Goal: Information Seeking & Learning: Learn about a topic

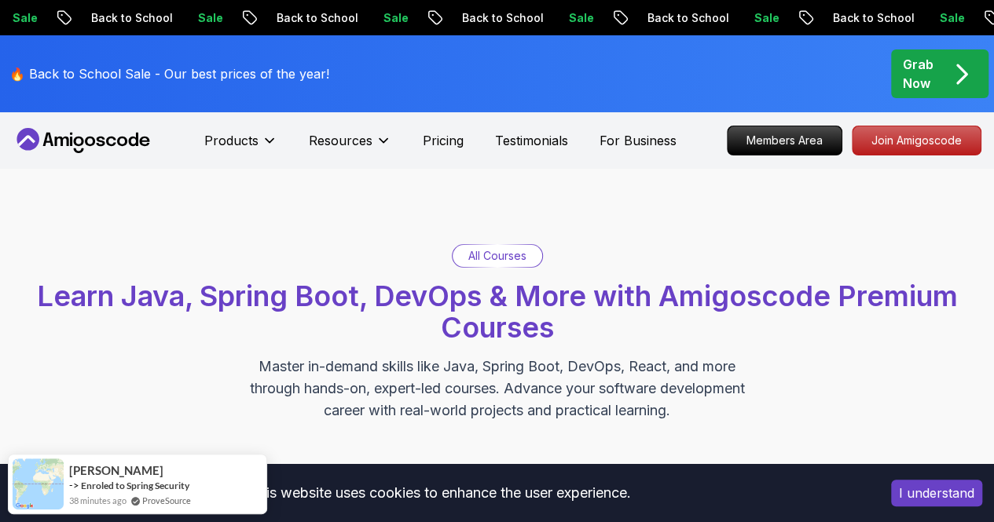
click at [319, 324] on h2 "Learn Java, Spring Boot, DevOps & More with Amigoscode Premium Courses" at bounding box center [497, 311] width 978 height 63
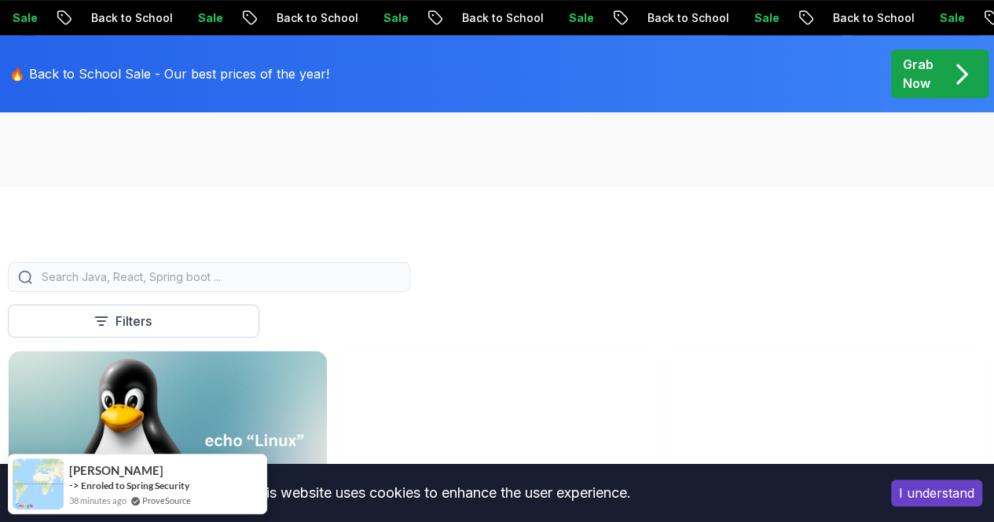
scroll to position [314, 0]
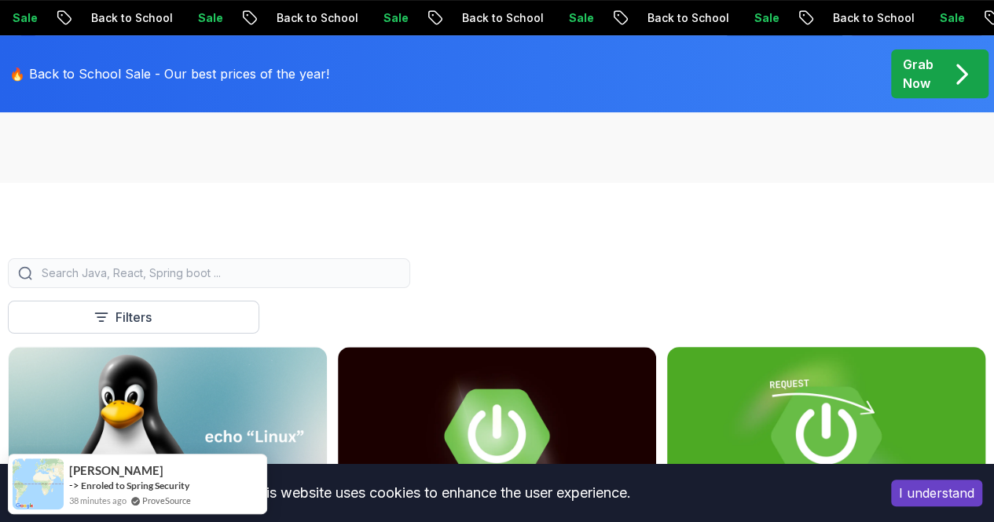
click at [930, 491] on button "I understand" at bounding box center [936, 493] width 91 height 27
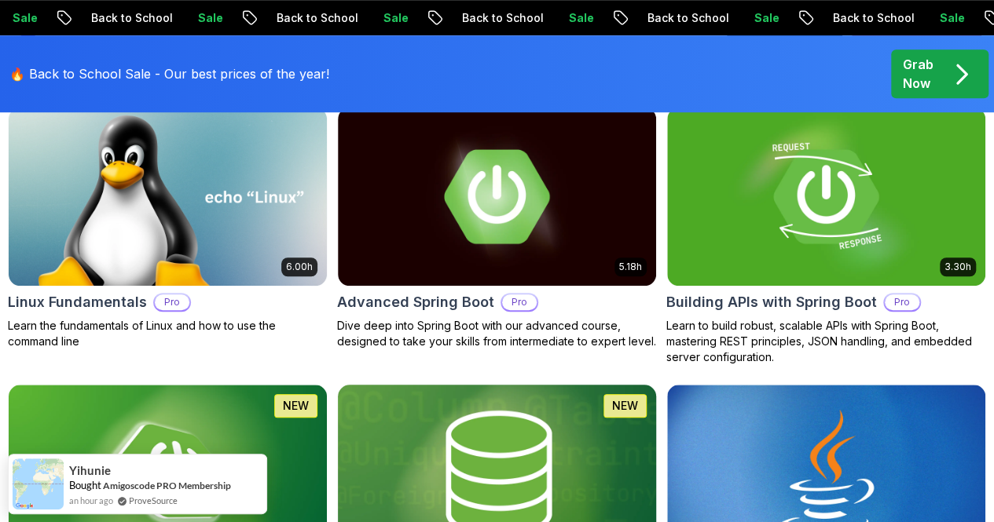
scroll to position [629, 0]
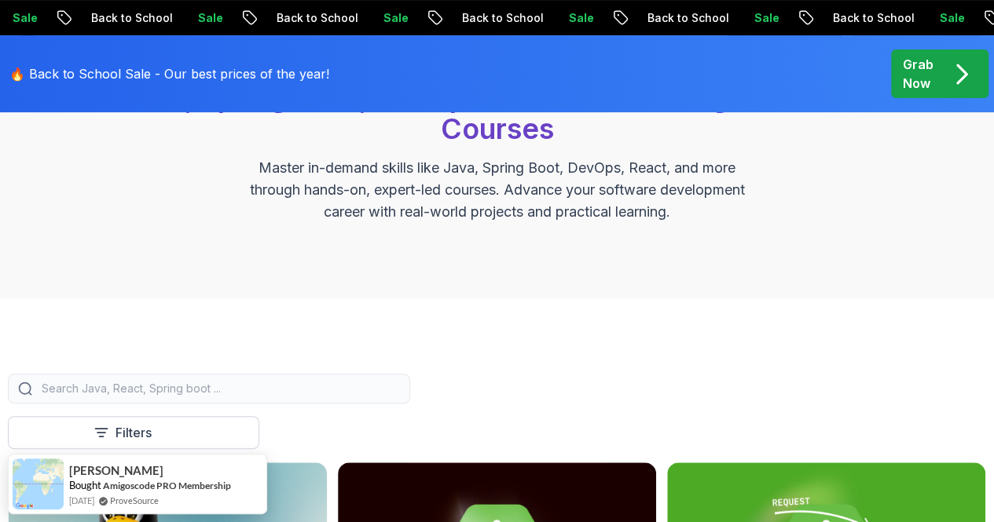
scroll to position [0, 0]
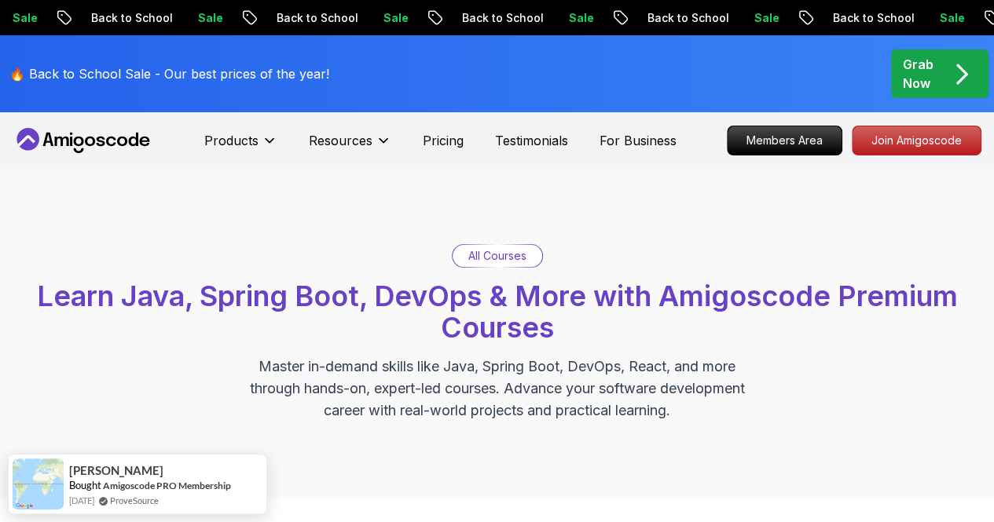
click at [933, 79] on div "Grab Now" at bounding box center [940, 74] width 74 height 38
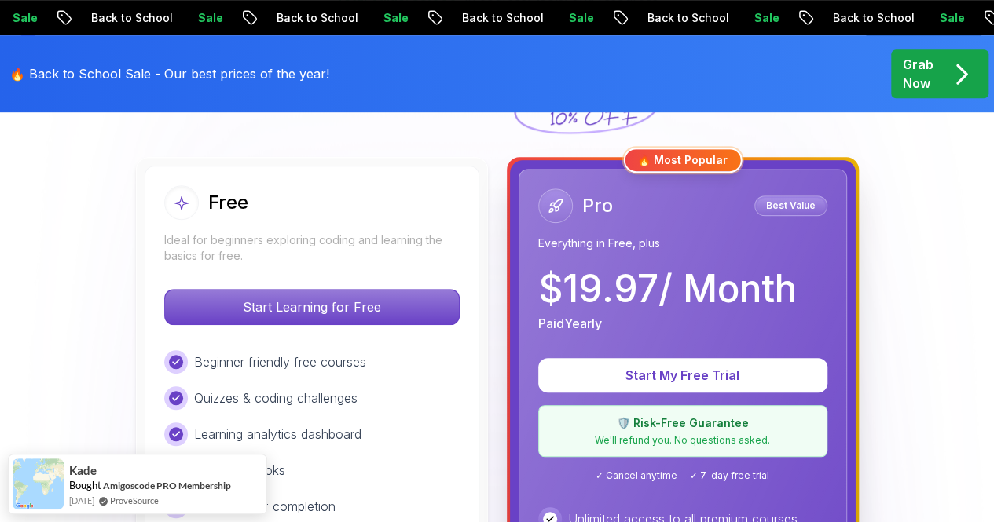
scroll to position [393, 0]
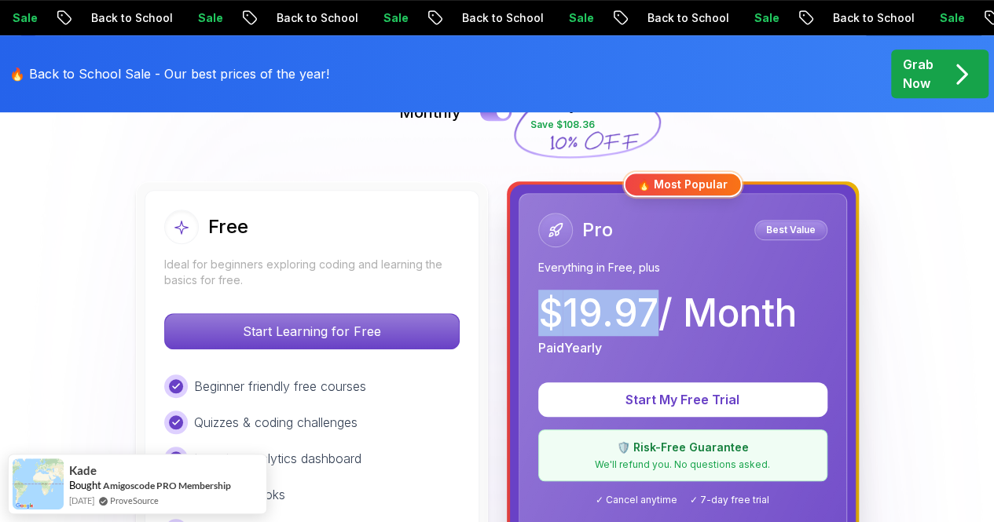
drag, startPoint x: 545, startPoint y: 312, endPoint x: 652, endPoint y: 312, distance: 106.9
click at [652, 312] on p "$ 19.97 / Month" at bounding box center [667, 314] width 258 height 38
copy p "$ 19.97"
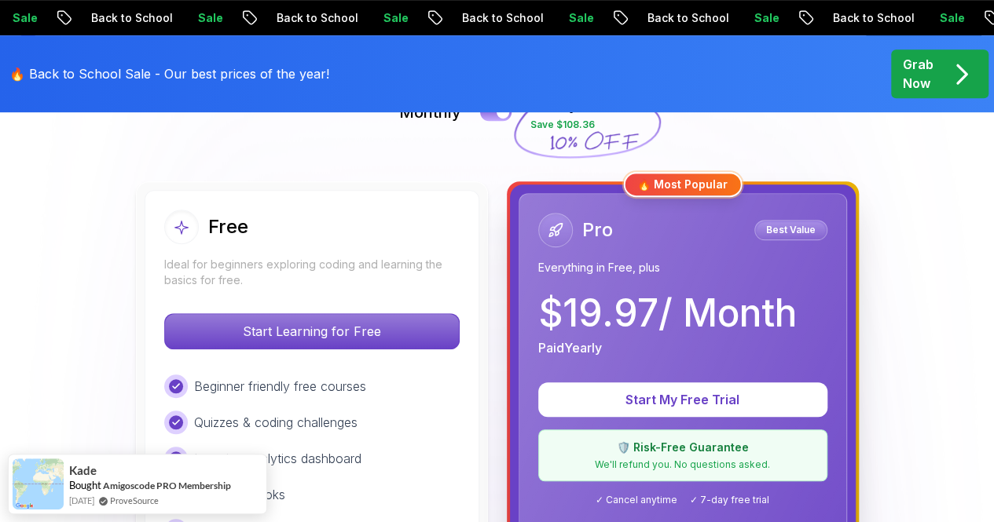
click at [422, 218] on div "Free" at bounding box center [311, 227] width 295 height 35
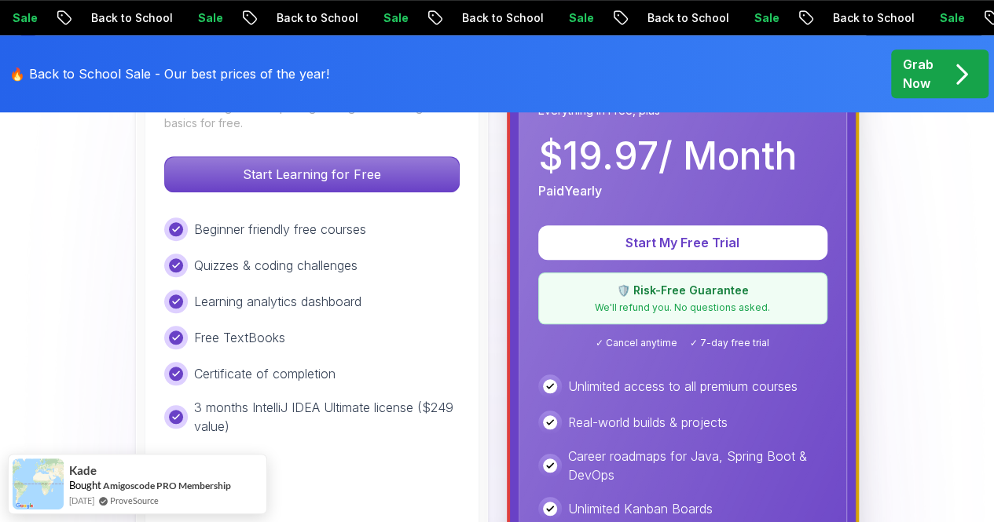
scroll to position [471, 0]
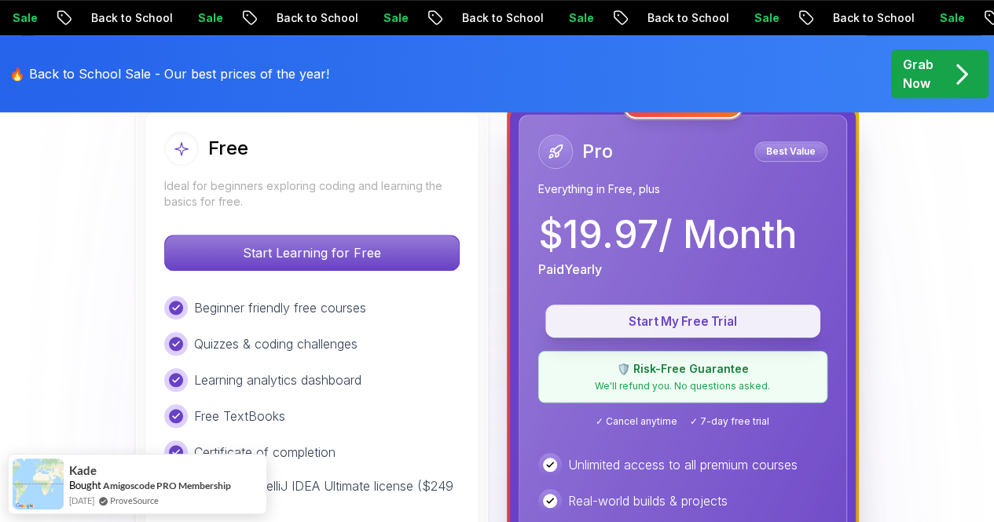
click at [655, 313] on p "Start My Free Trial" at bounding box center [682, 322] width 239 height 18
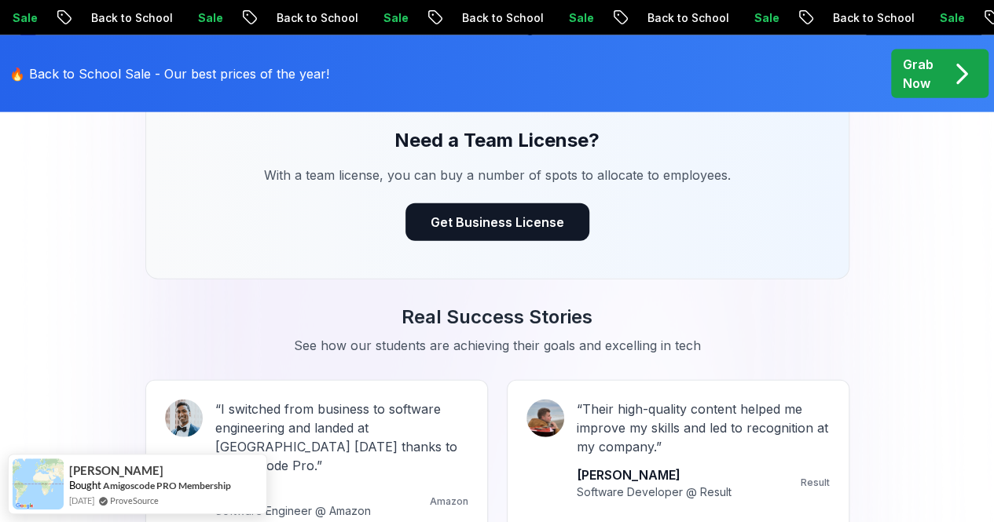
scroll to position [1807, 0]
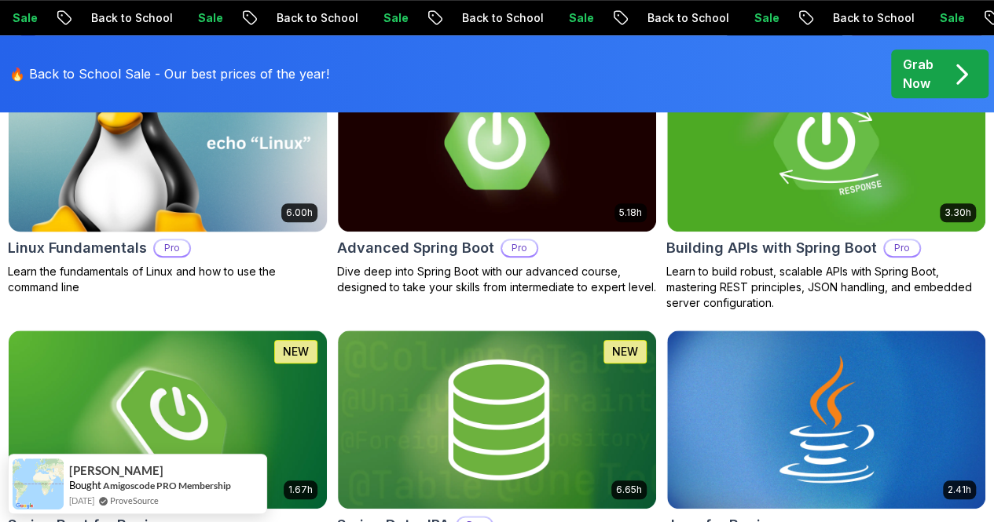
scroll to position [471, 0]
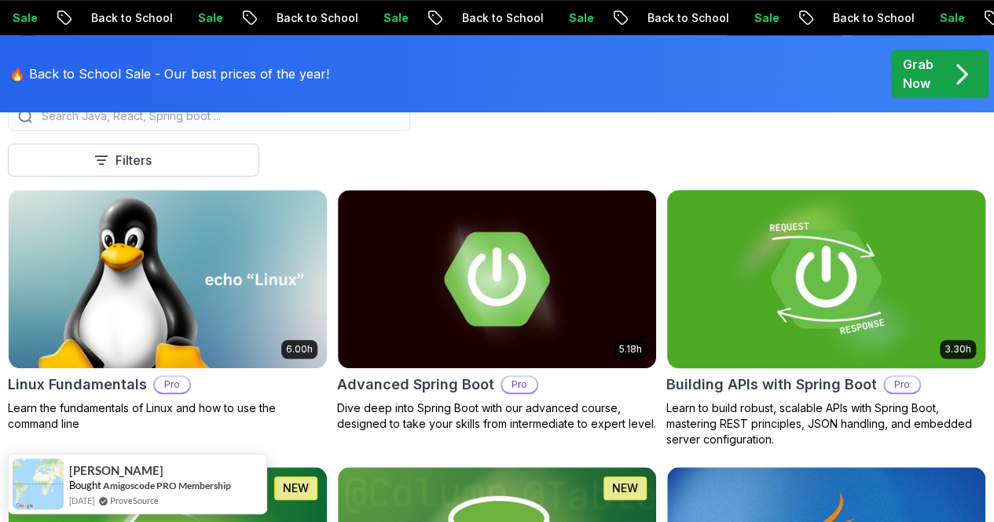
click at [863, 262] on img at bounding box center [826, 278] width 334 height 187
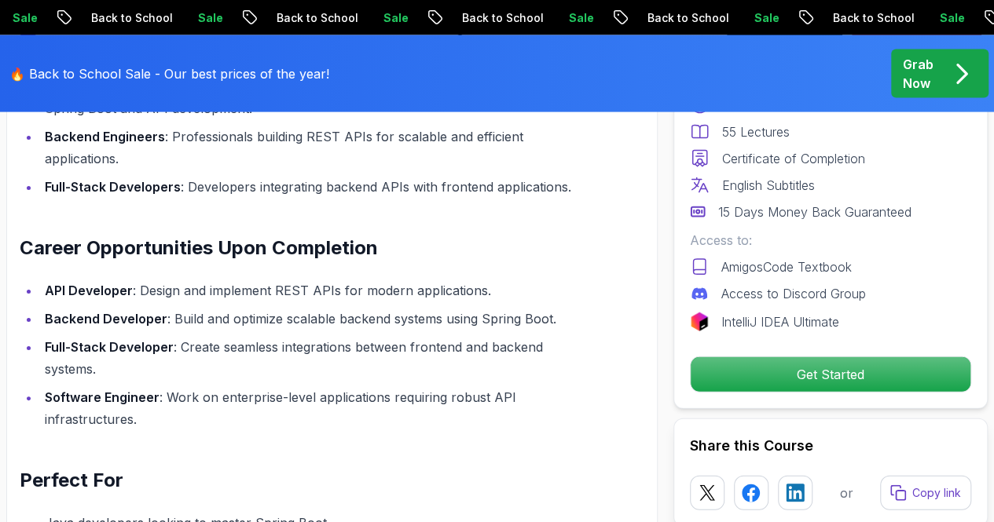
scroll to position [1886, 0]
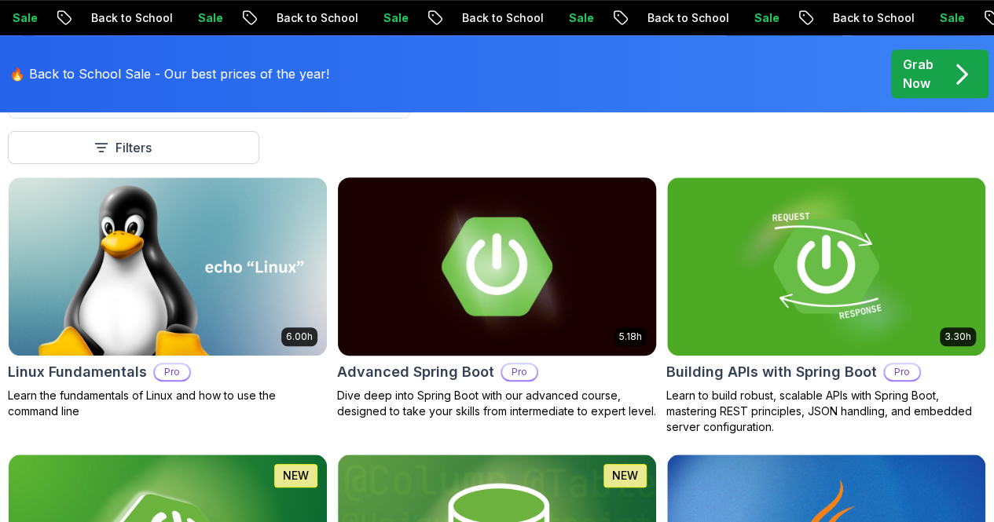
scroll to position [471, 0]
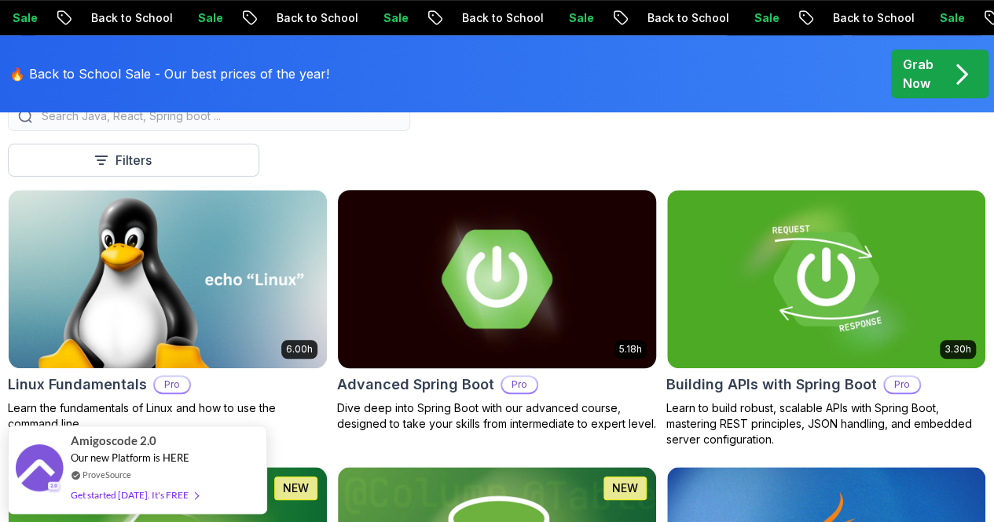
click at [614, 262] on img at bounding box center [497, 278] width 334 height 187
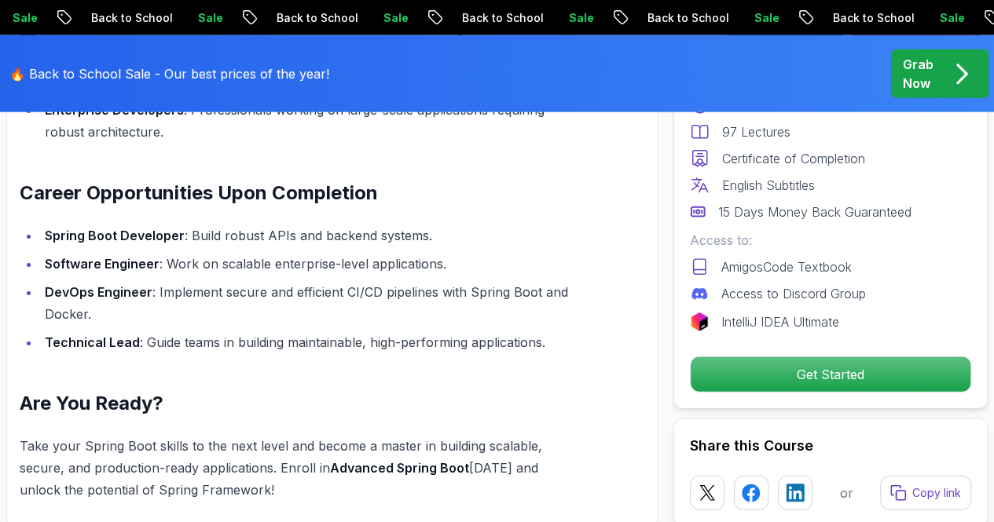
scroll to position [1964, 0]
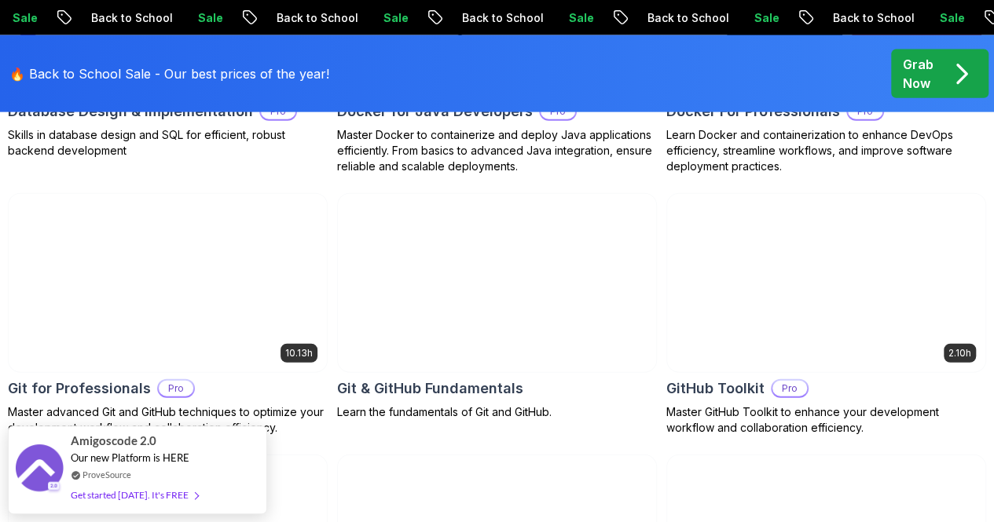
scroll to position [2043, 0]
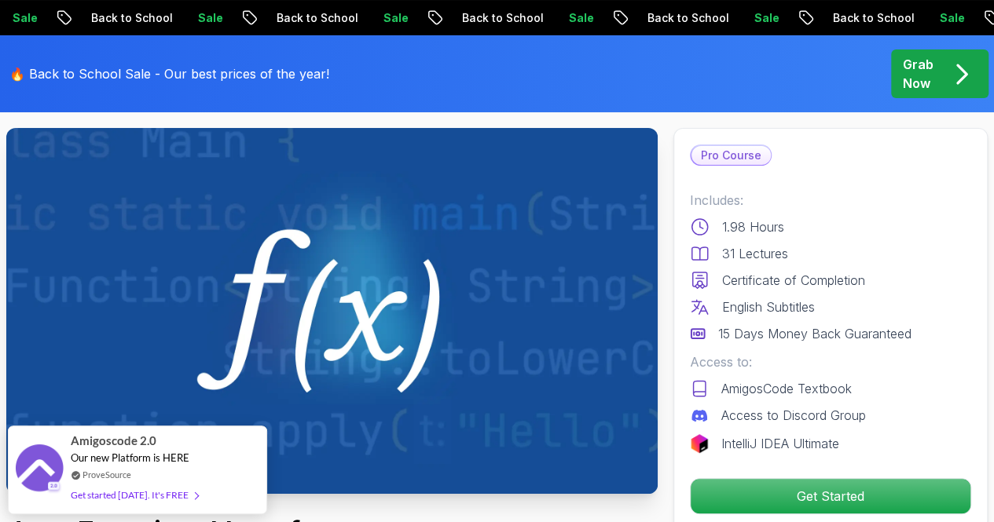
scroll to position [236, 0]
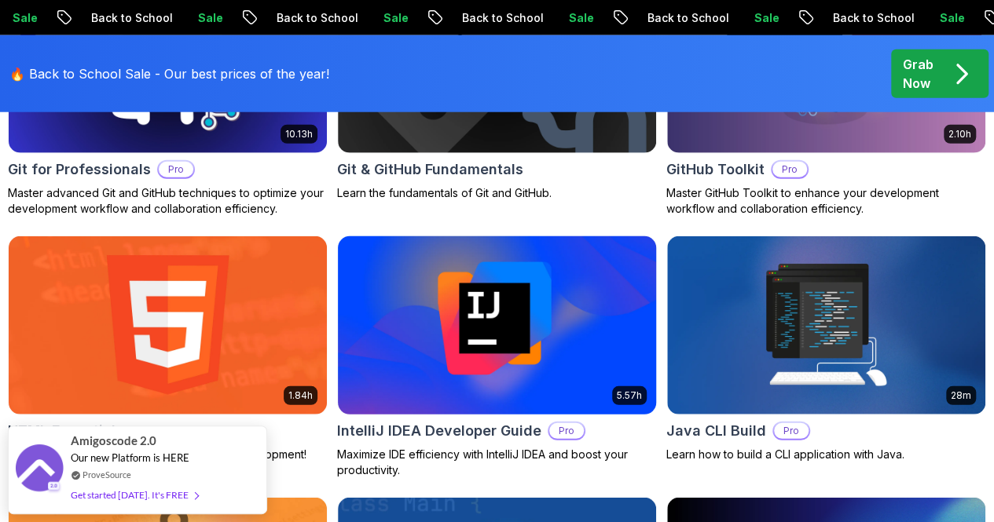
scroll to position [2095, 0]
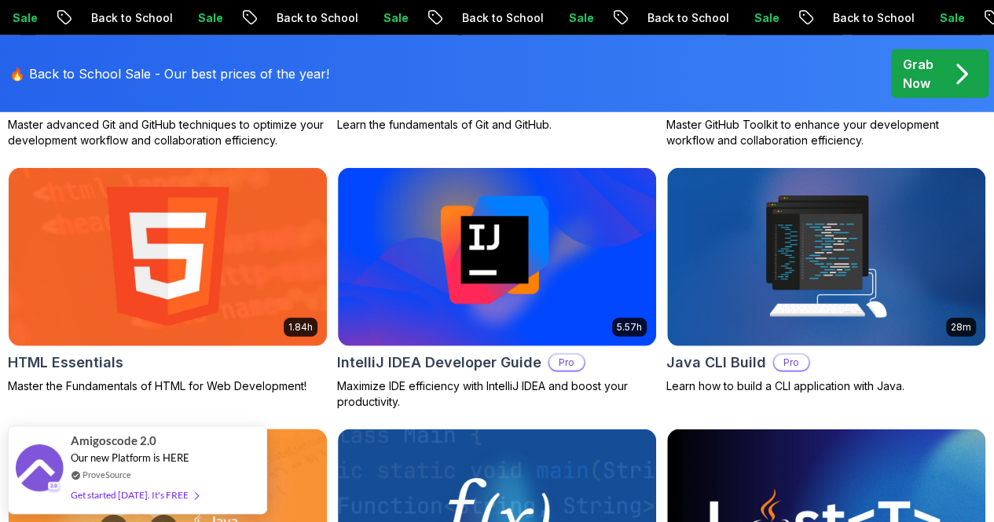
click at [335, 425] on img at bounding box center [168, 518] width 334 height 187
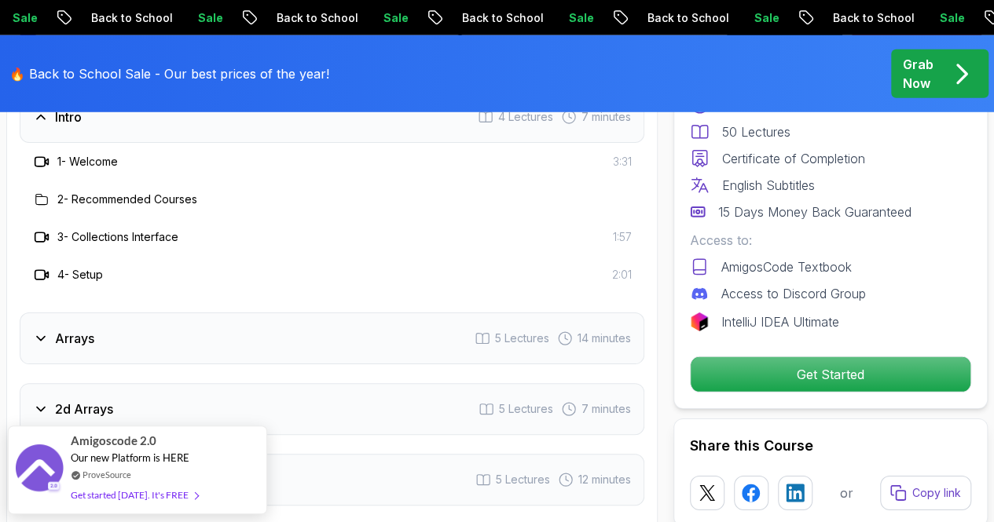
scroll to position [2121, 0]
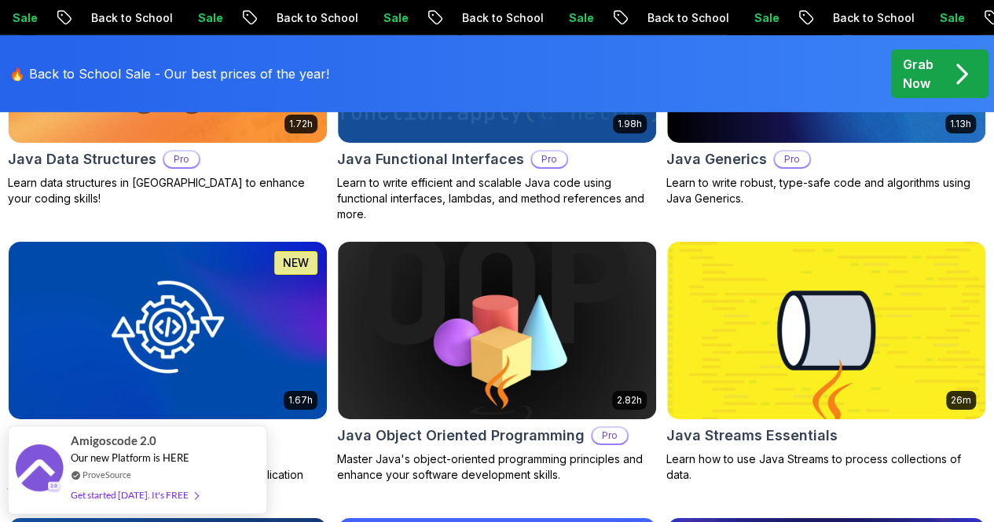
scroll to position [2593, 0]
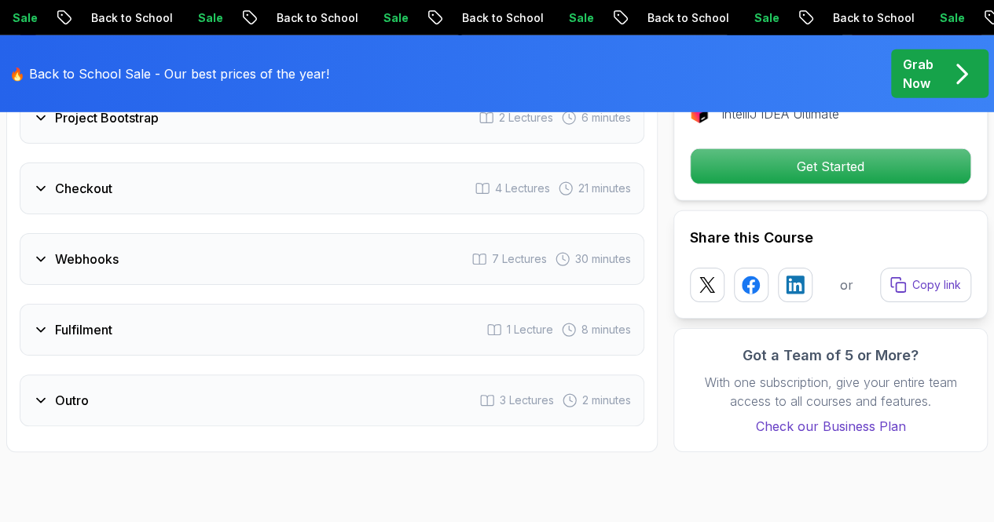
scroll to position [2357, 0]
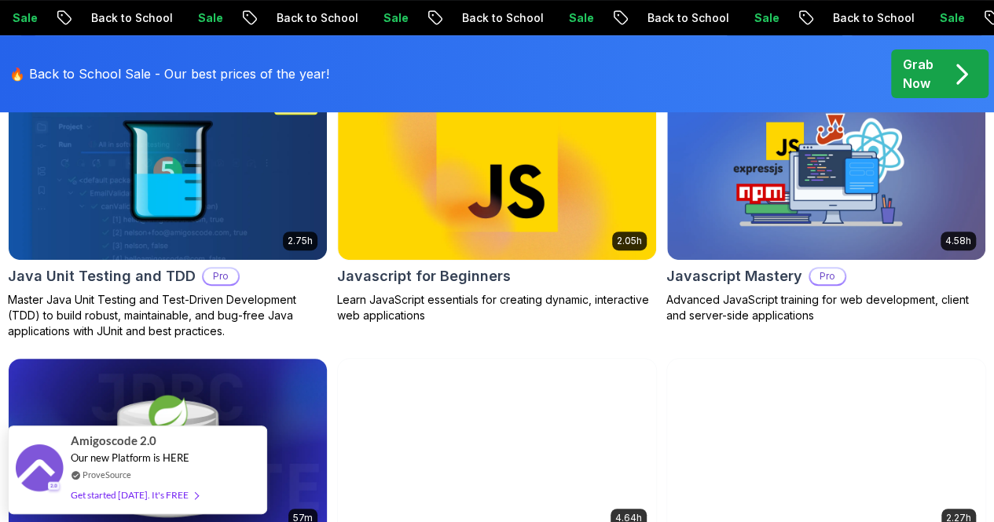
scroll to position [3300, 0]
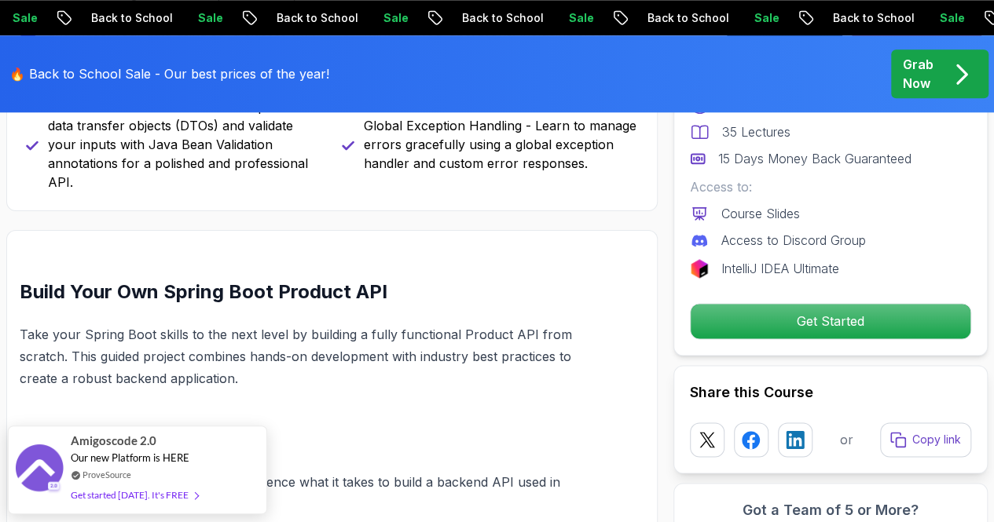
scroll to position [1021, 0]
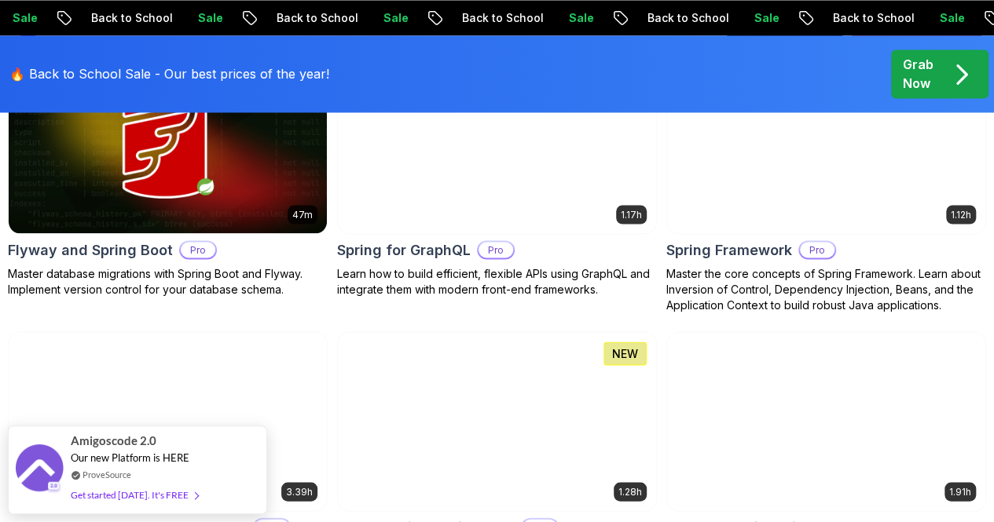
scroll to position [4190, 0]
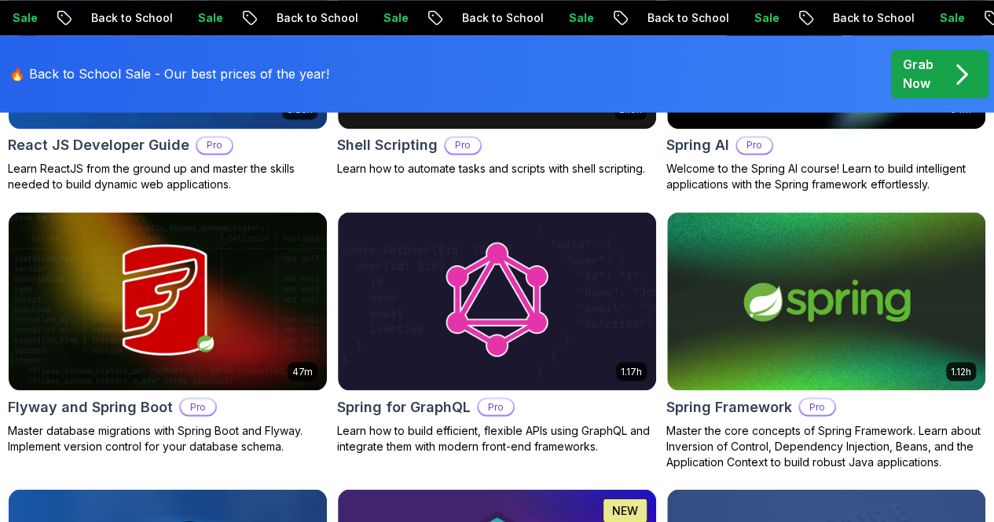
click at [0, 0] on p "Senior" at bounding box center [0, 0] width 0 height 0
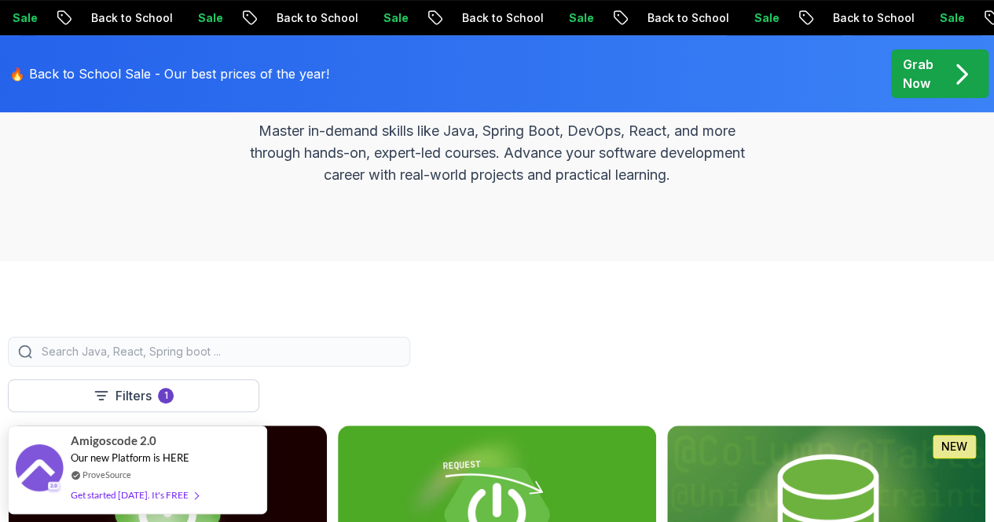
scroll to position [393, 0]
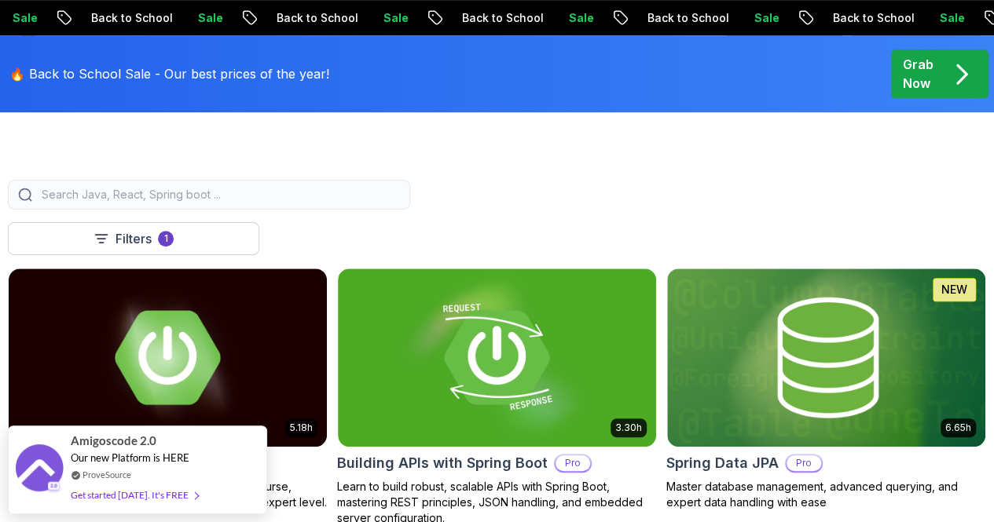
click at [317, 200] on input "search" at bounding box center [218, 195] width 361 height 16
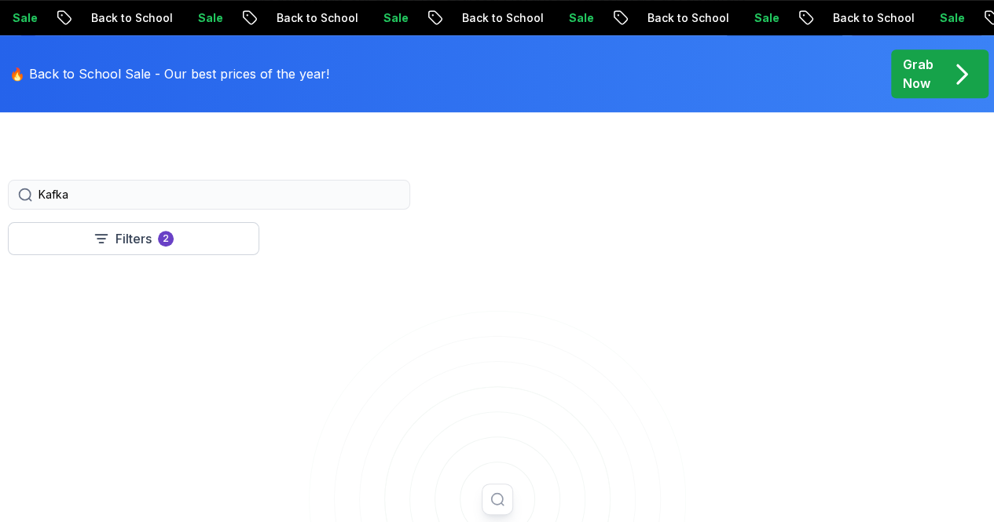
type input "Kafka"
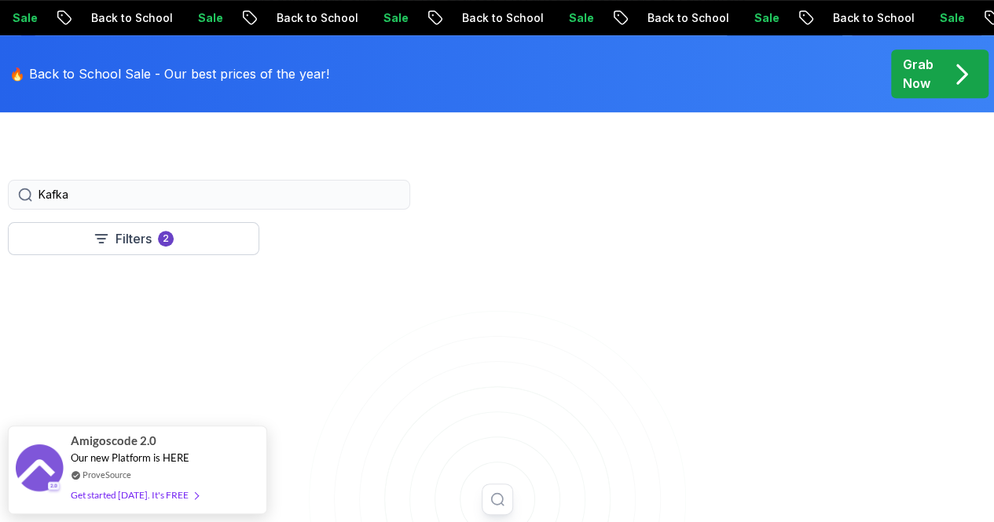
scroll to position [550, 0]
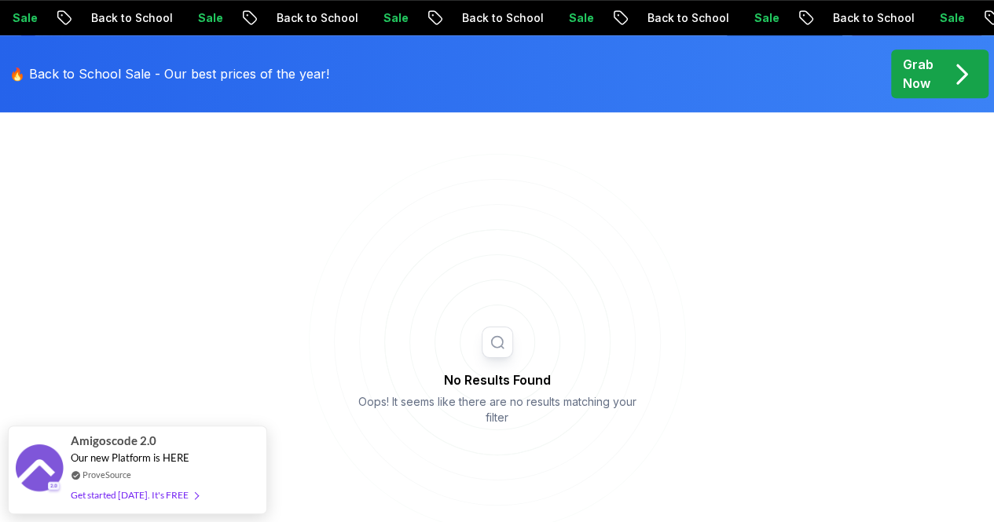
click at [0, 0] on icon at bounding box center [0, 0] width 0 height 0
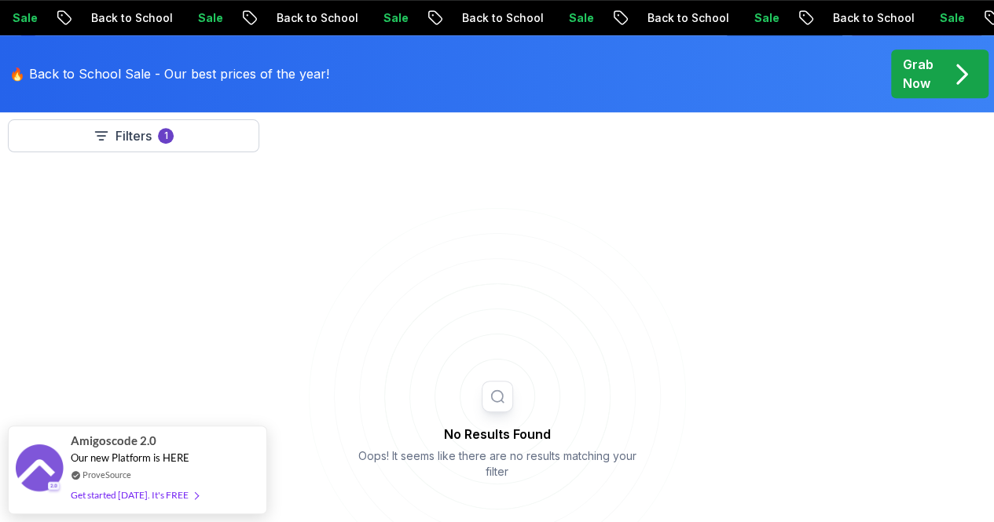
scroll to position [471, 0]
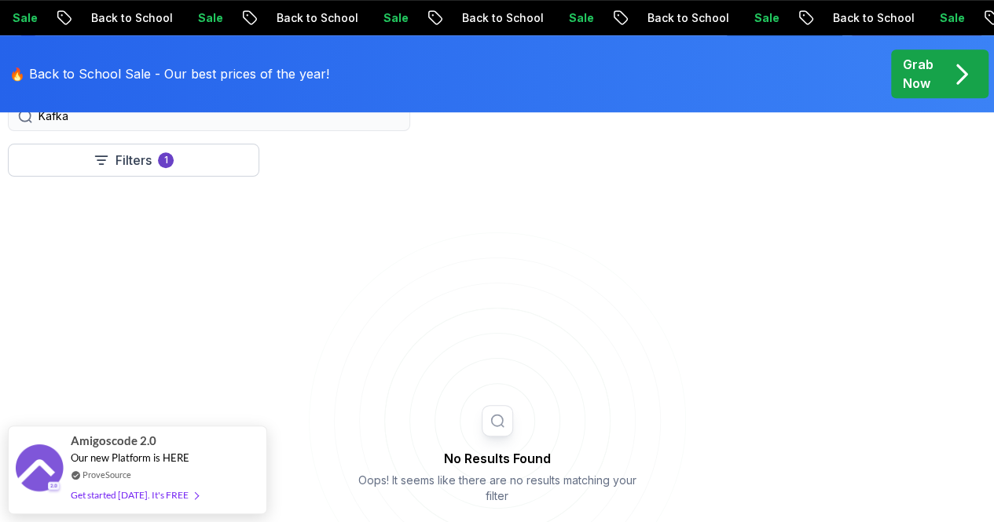
click at [0, 0] on icon at bounding box center [0, 0] width 0 height 0
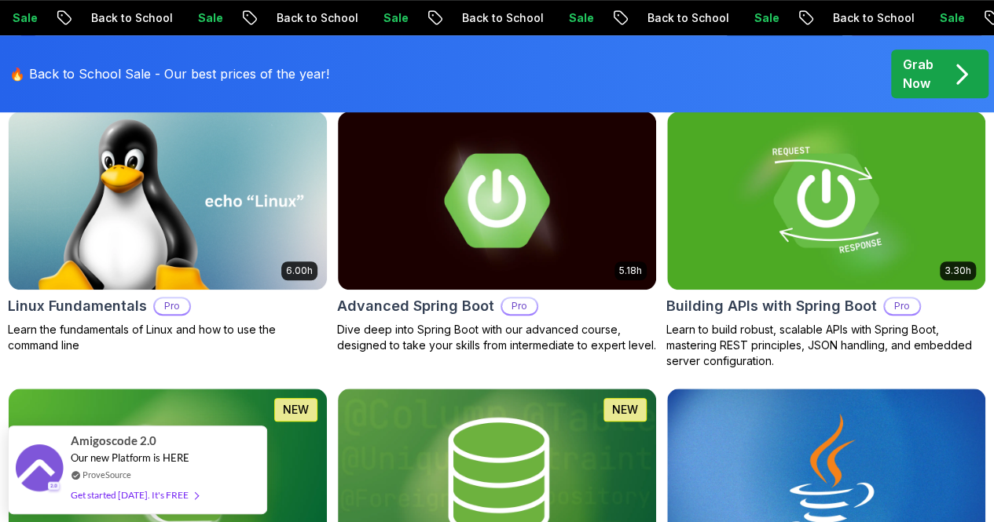
scroll to position [393, 0]
